Goal: Task Accomplishment & Management: Manage account settings

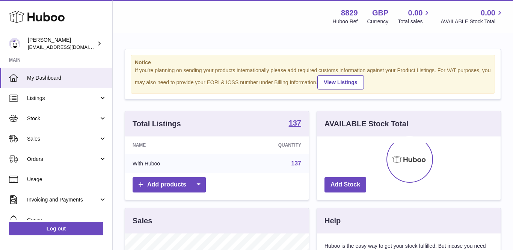
scroll to position [117, 184]
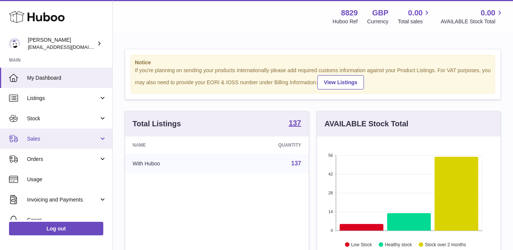
click at [38, 140] on span "Sales" at bounding box center [63, 138] width 72 height 7
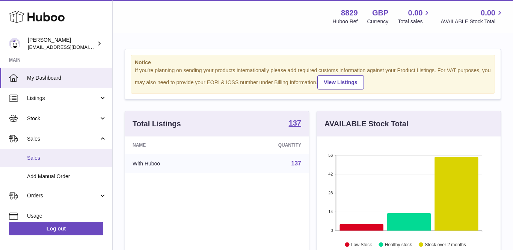
click at [44, 155] on span "Sales" at bounding box center [67, 158] width 80 height 7
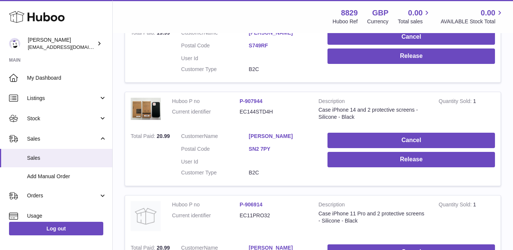
scroll to position [1065, 0]
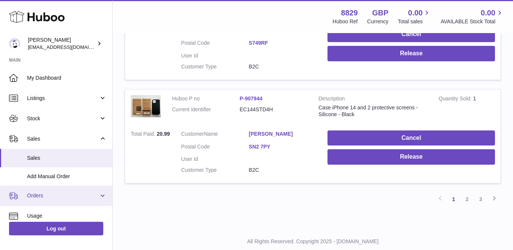
click at [47, 195] on span "Orders" at bounding box center [63, 195] width 72 height 7
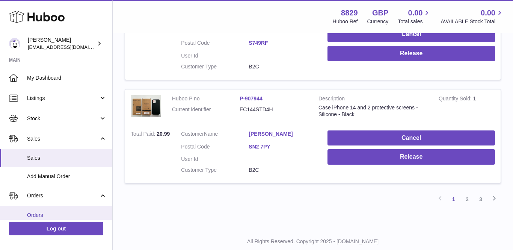
click at [44, 212] on span "Orders" at bounding box center [67, 215] width 80 height 7
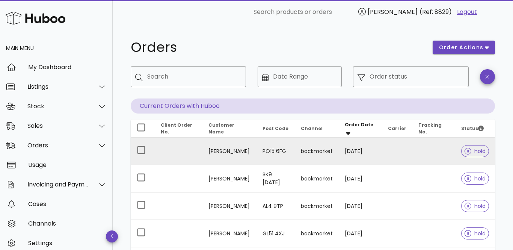
click at [217, 152] on td "[PERSON_NAME]" at bounding box center [230, 151] width 54 height 27
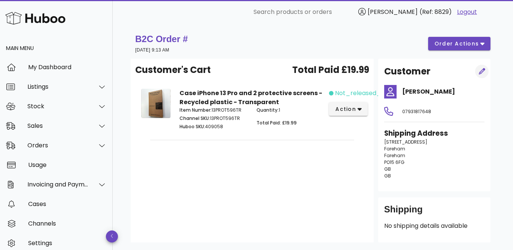
click at [483, 71] on icon "button" at bounding box center [482, 71] width 7 height 7
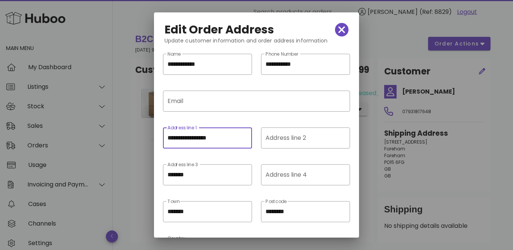
click at [168, 138] on input "**********" at bounding box center [208, 138] width 80 height 12
paste input "********"
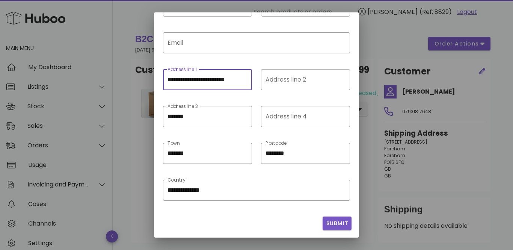
type input "**********"
click at [342, 222] on span "Submit" at bounding box center [337, 224] width 23 height 8
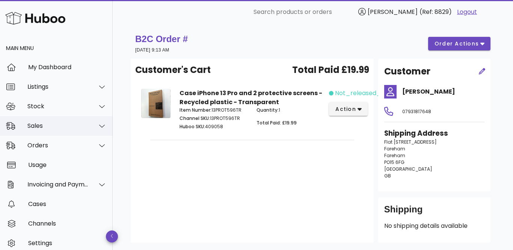
click at [51, 127] on div "Sales" at bounding box center [57, 125] width 61 height 7
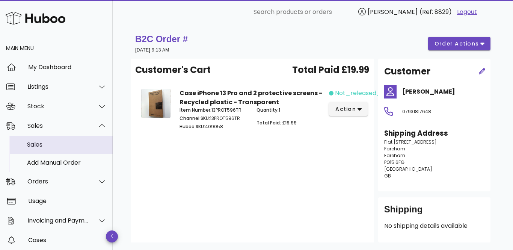
click at [46, 150] on div "Sales" at bounding box center [67, 144] width 80 height 16
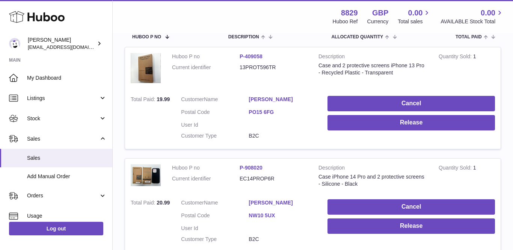
scroll to position [92, 0]
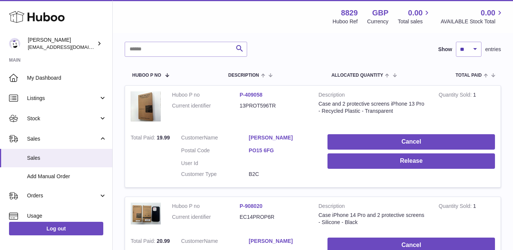
click at [258, 136] on link "[PERSON_NAME]" at bounding box center [283, 137] width 68 height 7
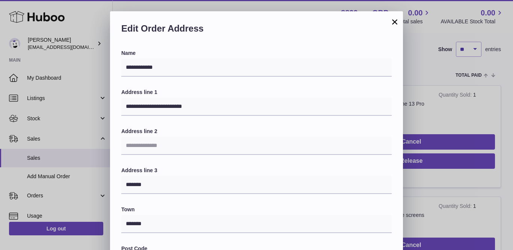
click at [397, 23] on button "×" at bounding box center [395, 21] width 9 height 9
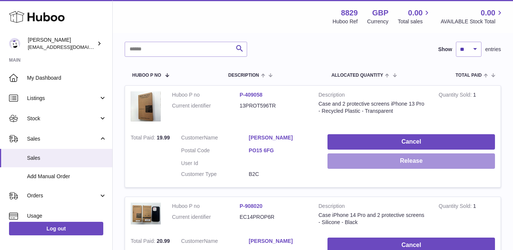
click at [404, 158] on button "Release" at bounding box center [412, 160] width 168 height 15
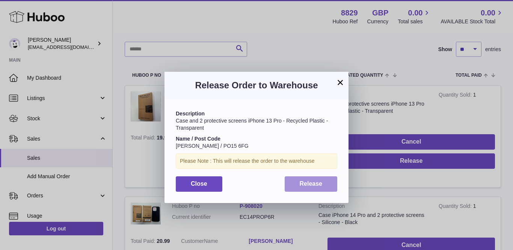
click at [308, 185] on span "Release" at bounding box center [311, 183] width 23 height 6
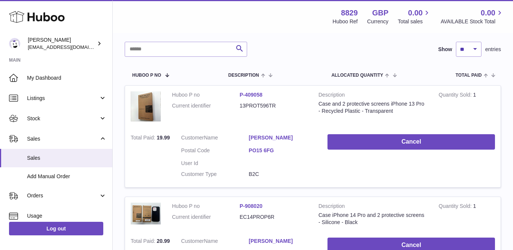
click at [256, 135] on link "[PERSON_NAME]" at bounding box center [283, 137] width 68 height 7
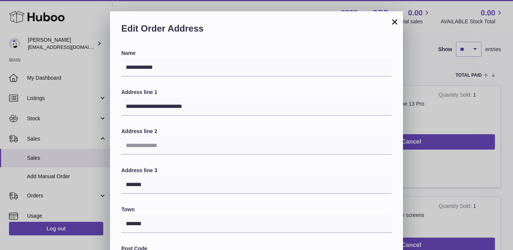
click at [394, 26] on button "×" at bounding box center [395, 21] width 9 height 9
